Goal: Find specific page/section: Find specific page/section

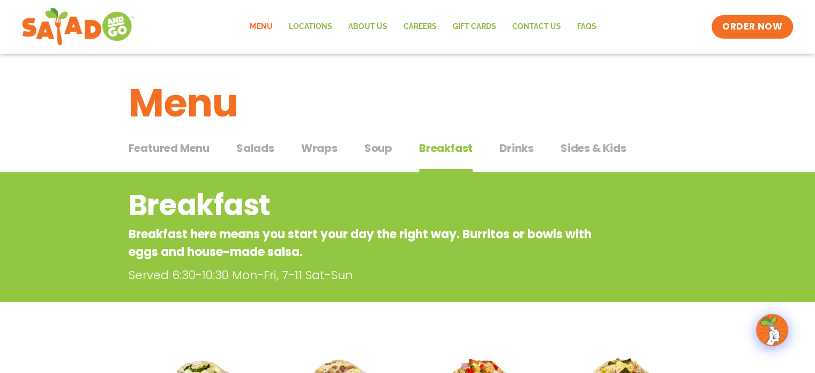
click at [247, 148] on span "Salads" at bounding box center [255, 148] width 38 height 16
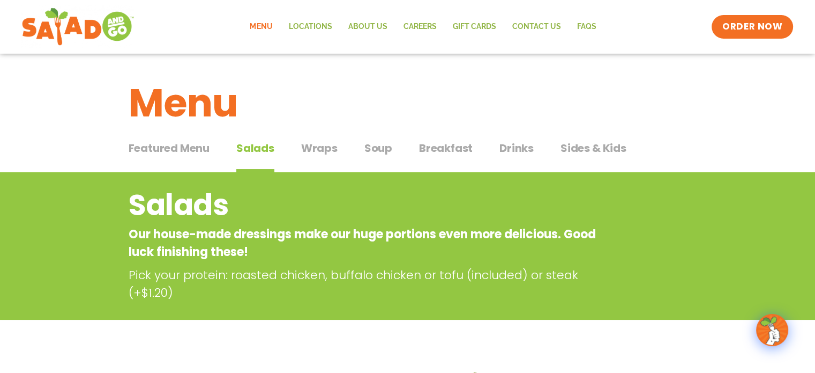
click at [255, 147] on span "Salads" at bounding box center [255, 148] width 38 height 16
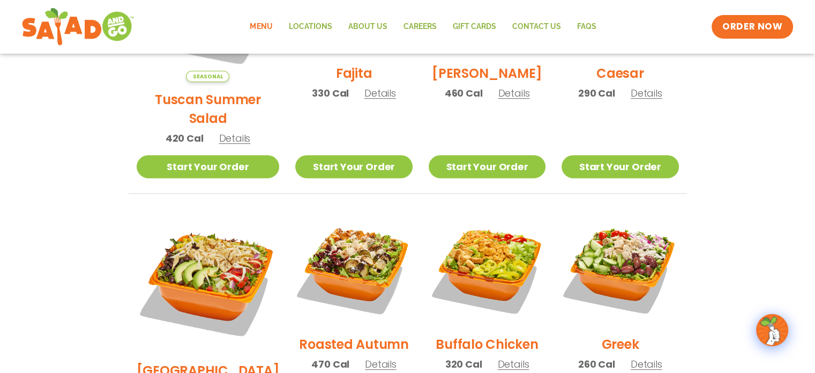
scroll to position [482, 0]
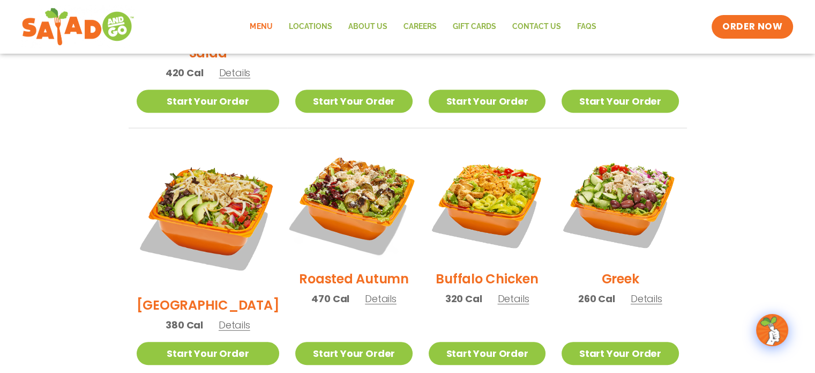
click at [342, 182] on img at bounding box center [353, 202] width 137 height 137
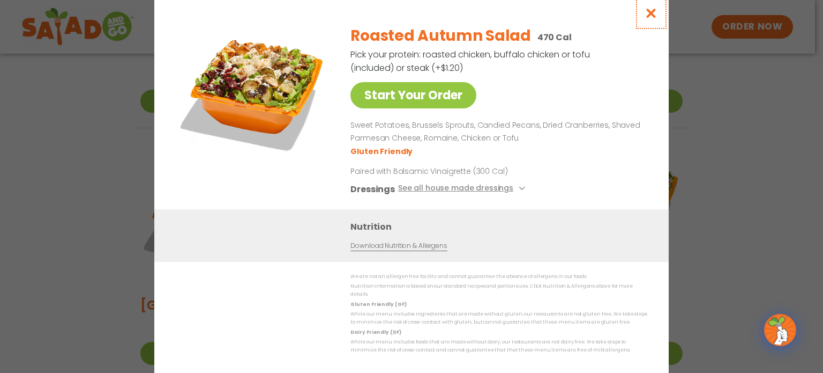
click at [649, 17] on icon "Close modal" at bounding box center [651, 13] width 13 height 11
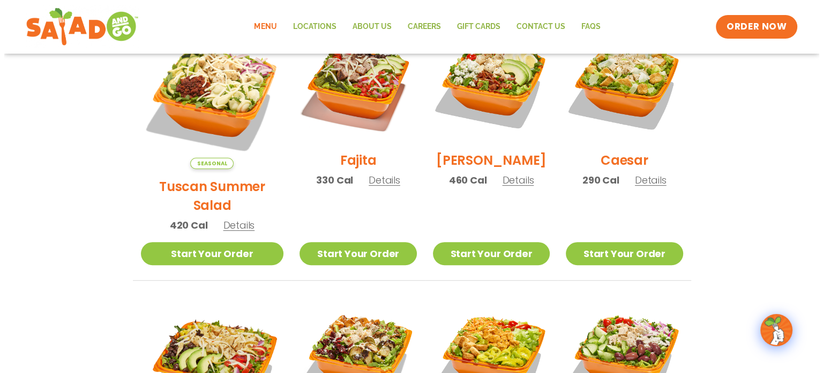
scroll to position [268, 0]
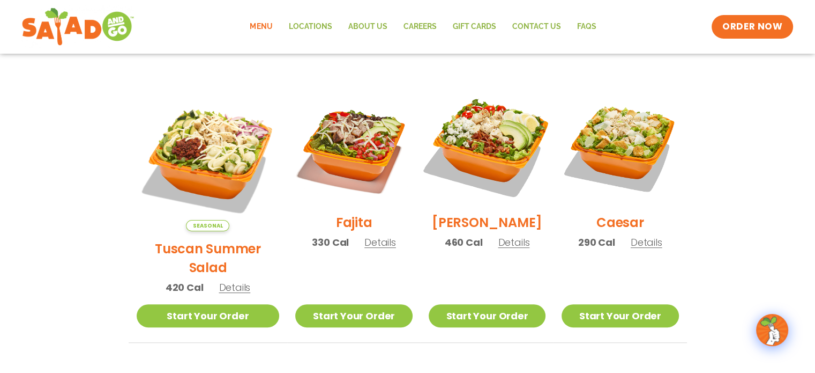
click at [463, 143] on img at bounding box center [487, 146] width 137 height 137
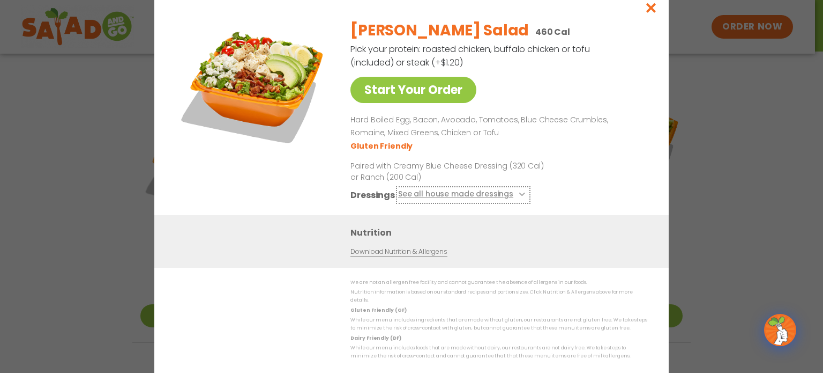
click at [519, 196] on icon at bounding box center [521, 194] width 4 height 4
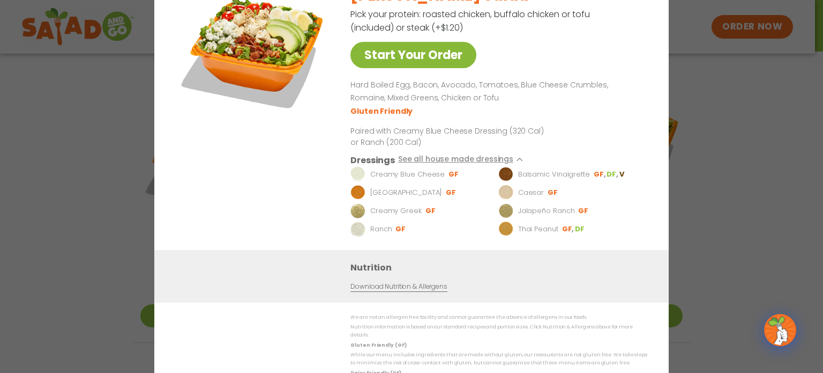
click at [388, 61] on link "Start Your Order" at bounding box center [414, 55] width 126 height 26
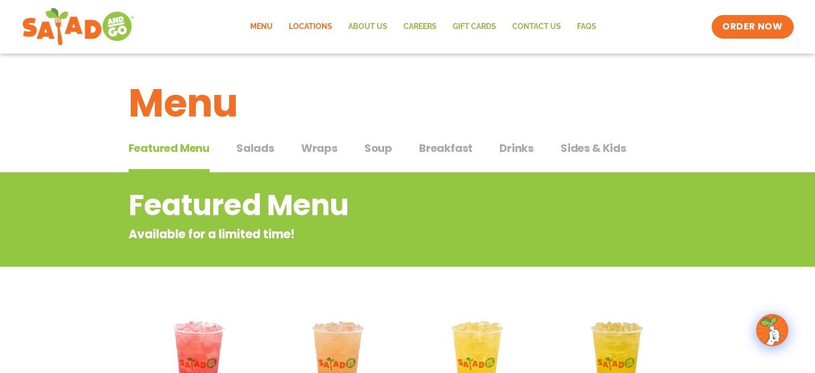
click at [321, 24] on link "Locations" at bounding box center [311, 26] width 60 height 25
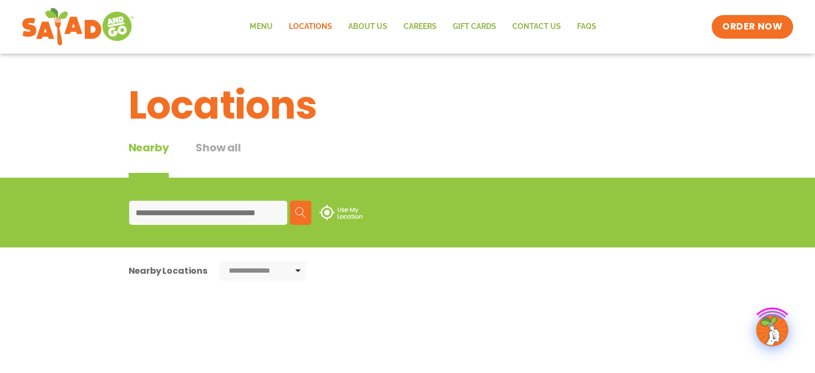
type input "**********"
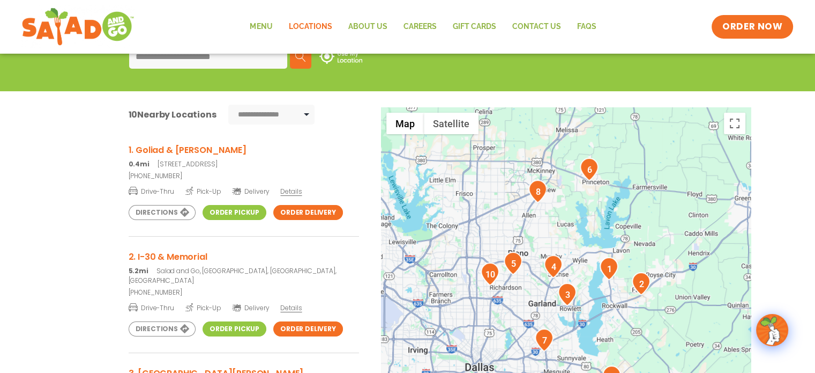
scroll to position [214, 0]
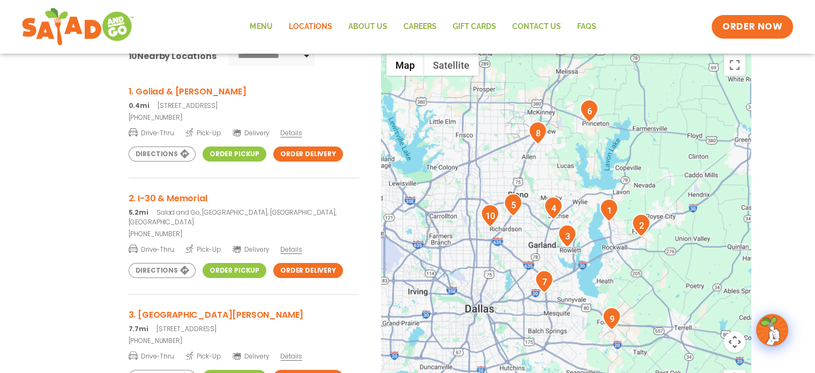
click at [232, 154] on link "Order Pickup" at bounding box center [235, 153] width 64 height 15
